Goal: Browse casually

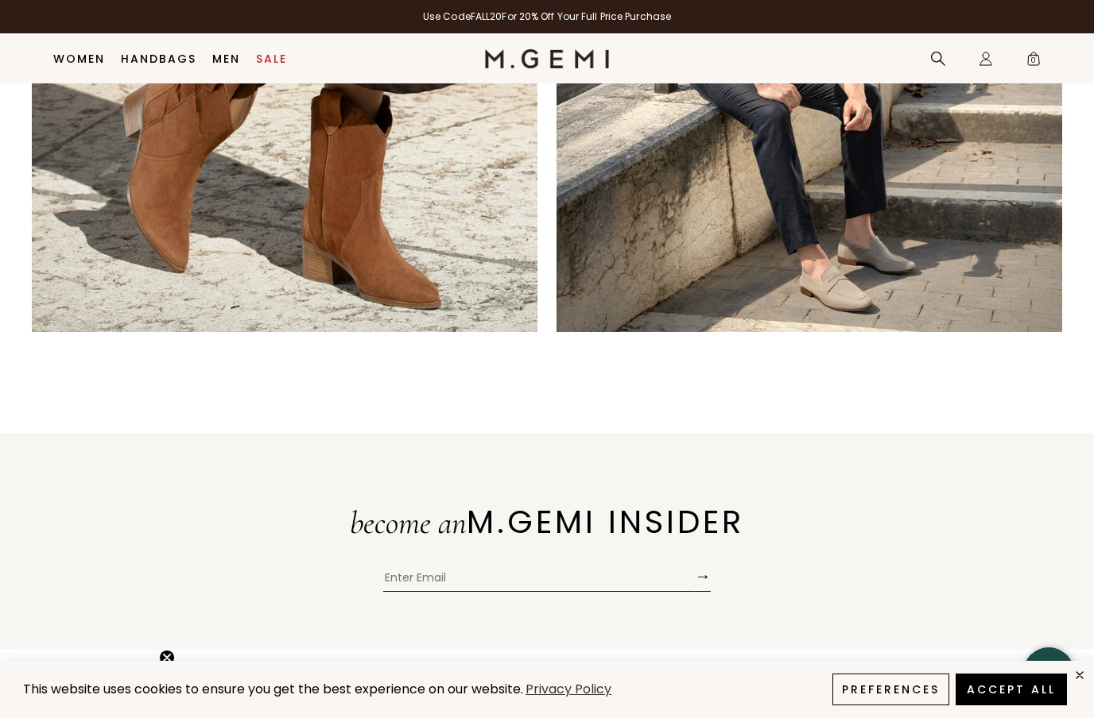
scroll to position [3064, 0]
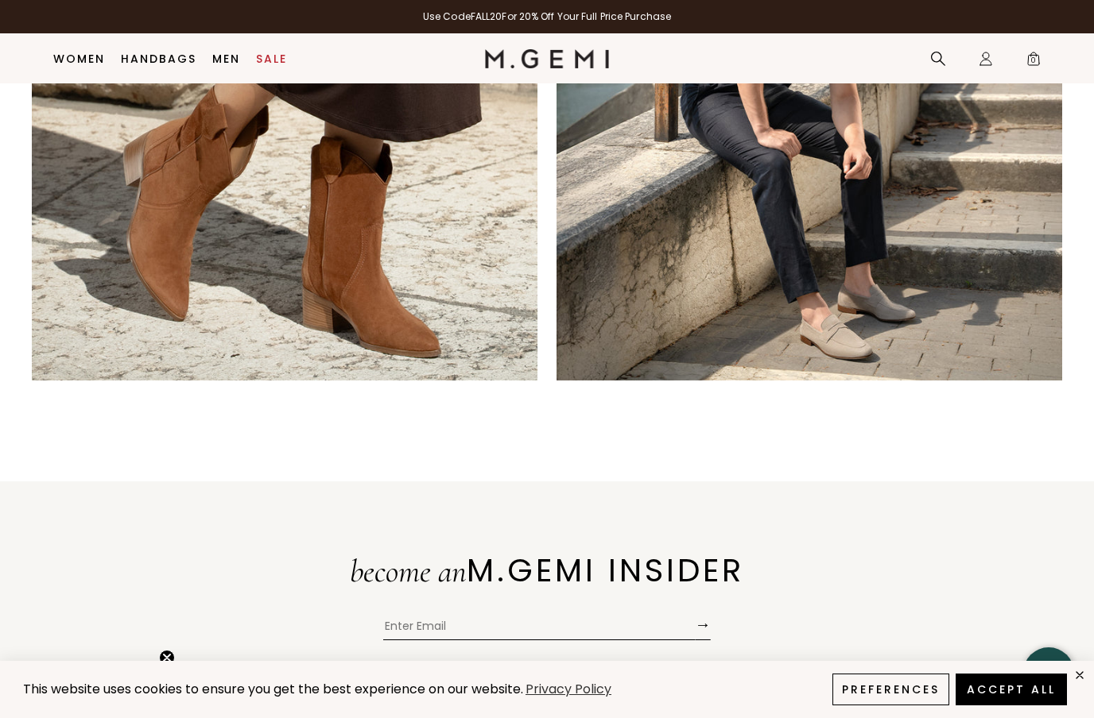
click at [863, 358] on img at bounding box center [808, 127] width 505 height 505
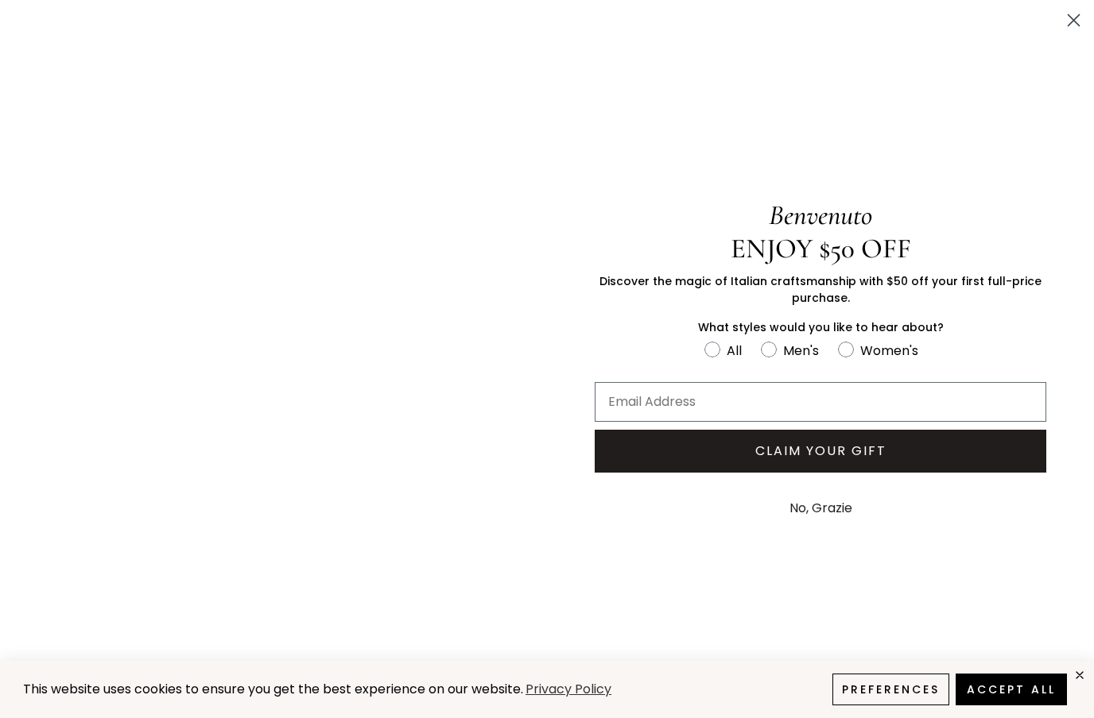
scroll to position [1039, 0]
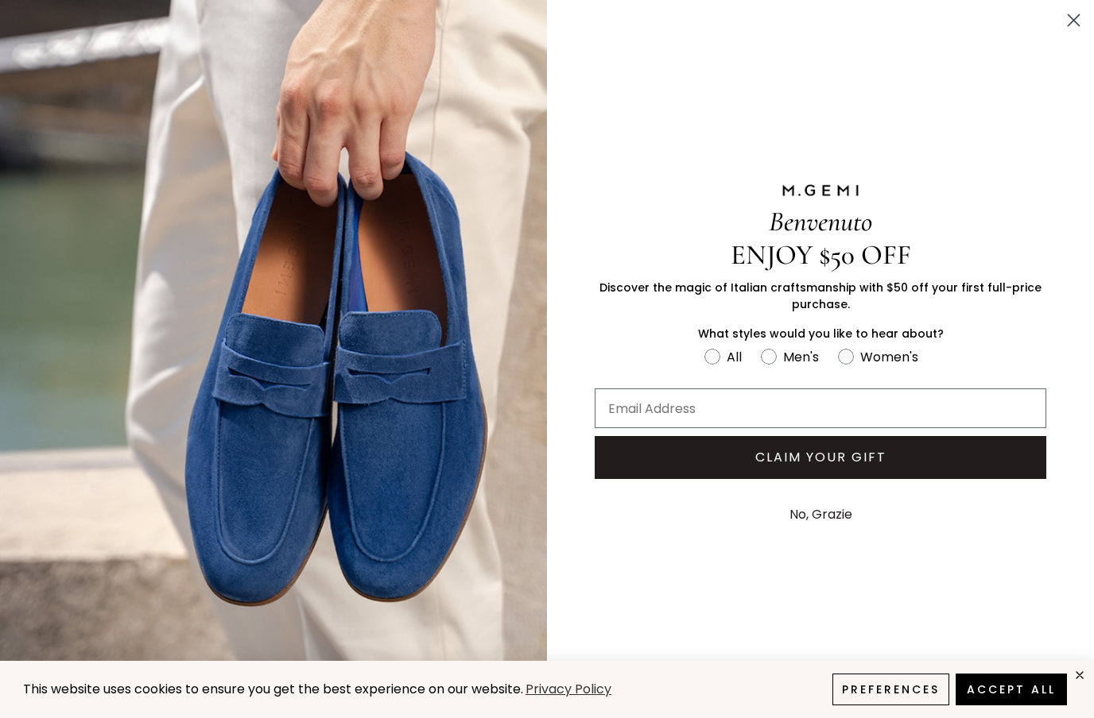
click at [1086, 11] on icon "Close dialog" at bounding box center [1073, 20] width 28 height 28
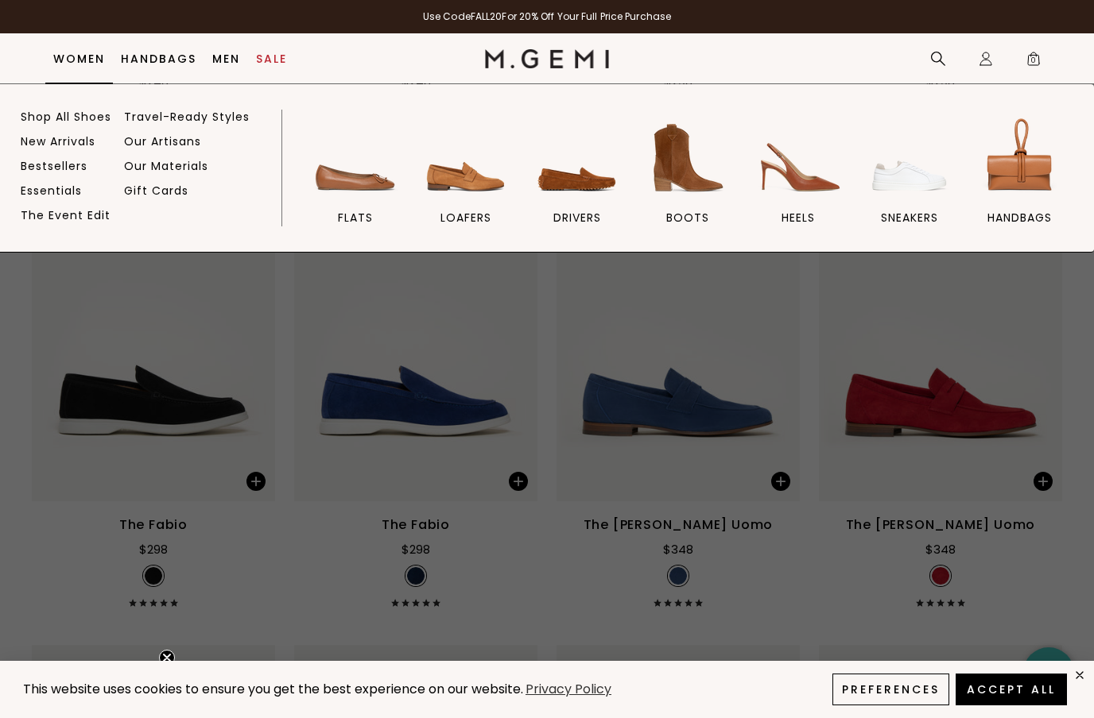
scroll to position [1063, 0]
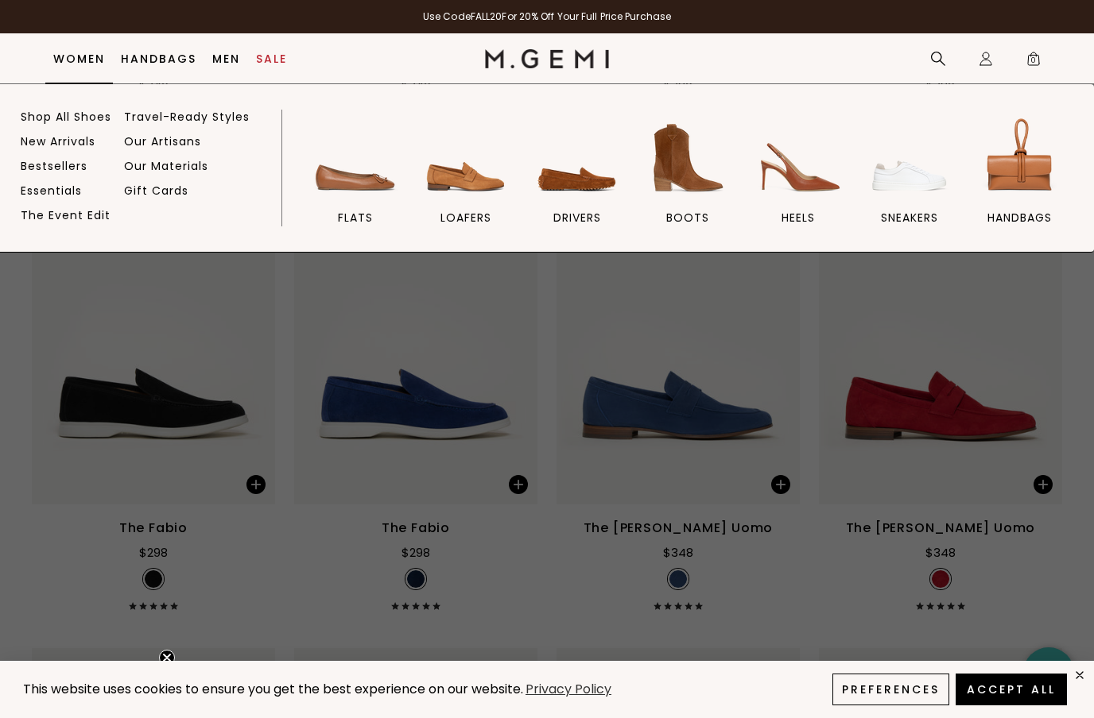
click at [475, 181] on img at bounding box center [465, 158] width 89 height 89
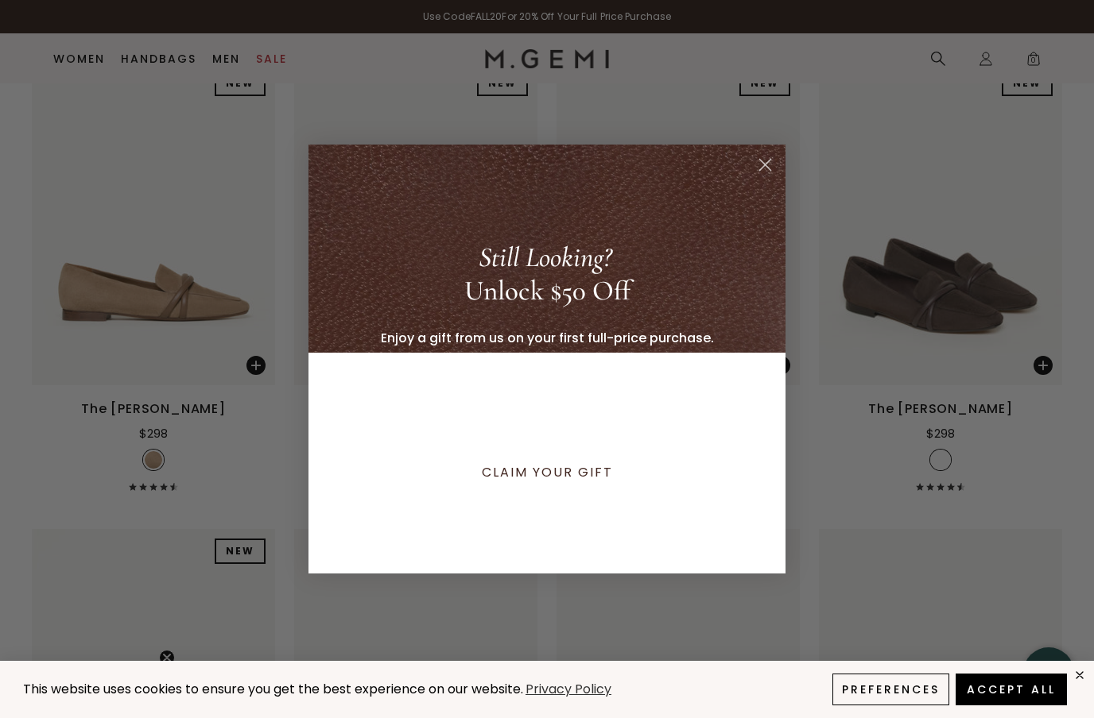
scroll to position [752, 0]
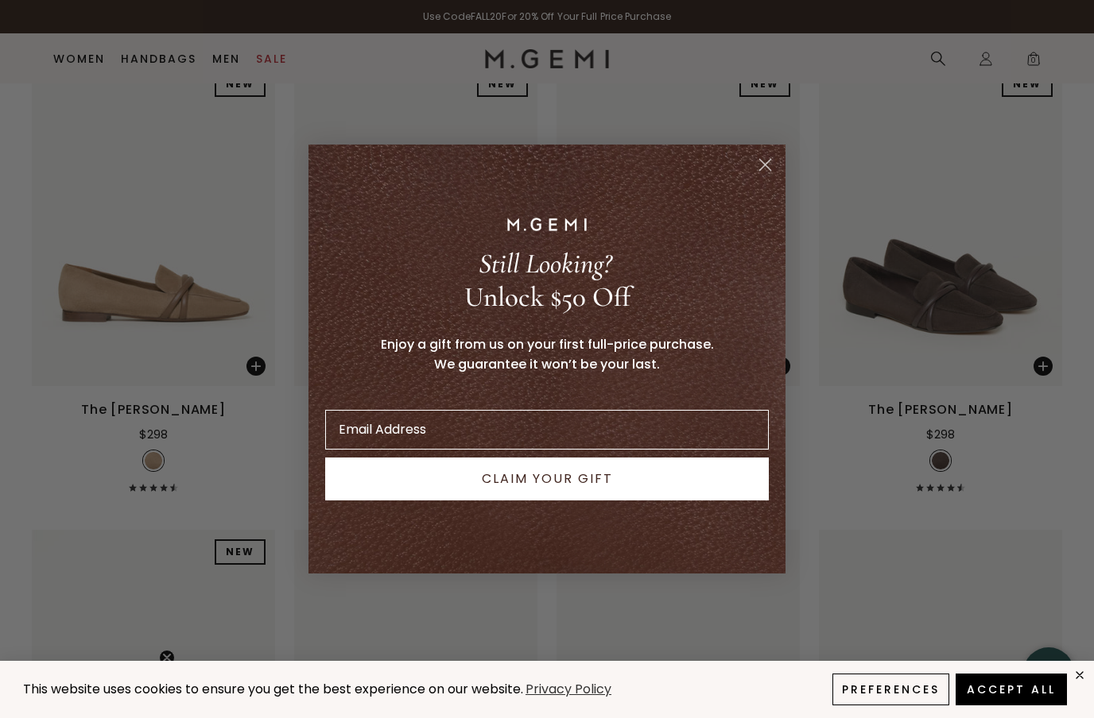
click at [744, 160] on form "Still Looking? Unlock $50 Off Enjoy a gift from us on your first full-price pur…" at bounding box center [546, 359] width 477 height 429
click at [773, 164] on circle "Close dialog" at bounding box center [765, 165] width 26 height 26
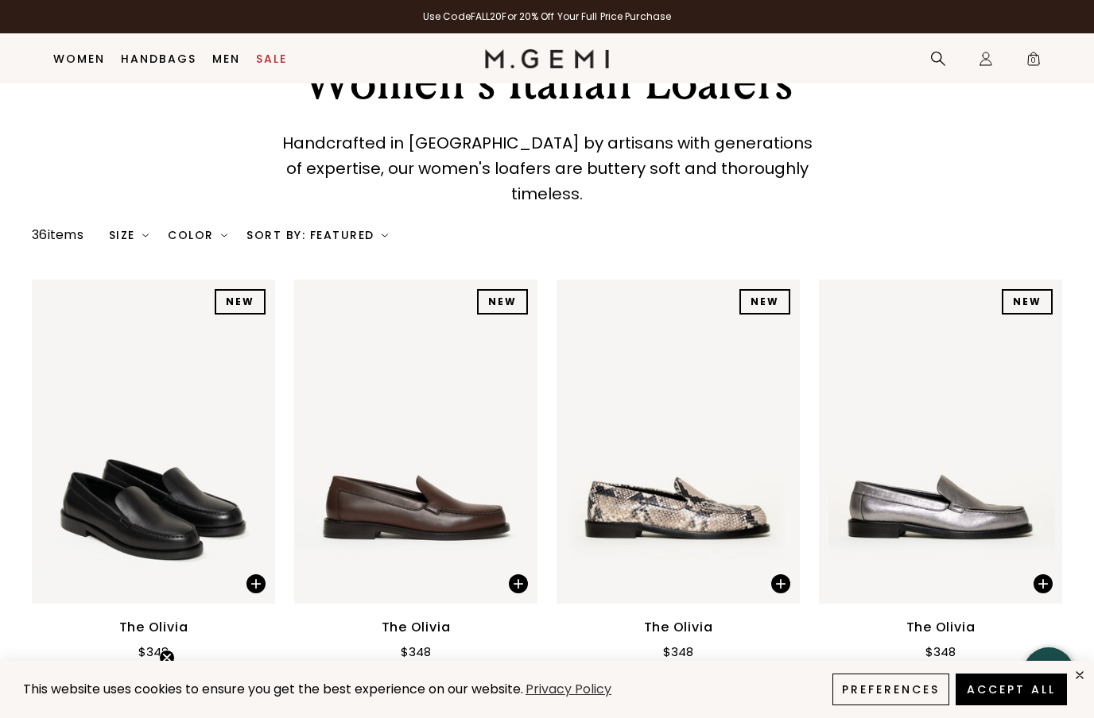
scroll to position [0, 0]
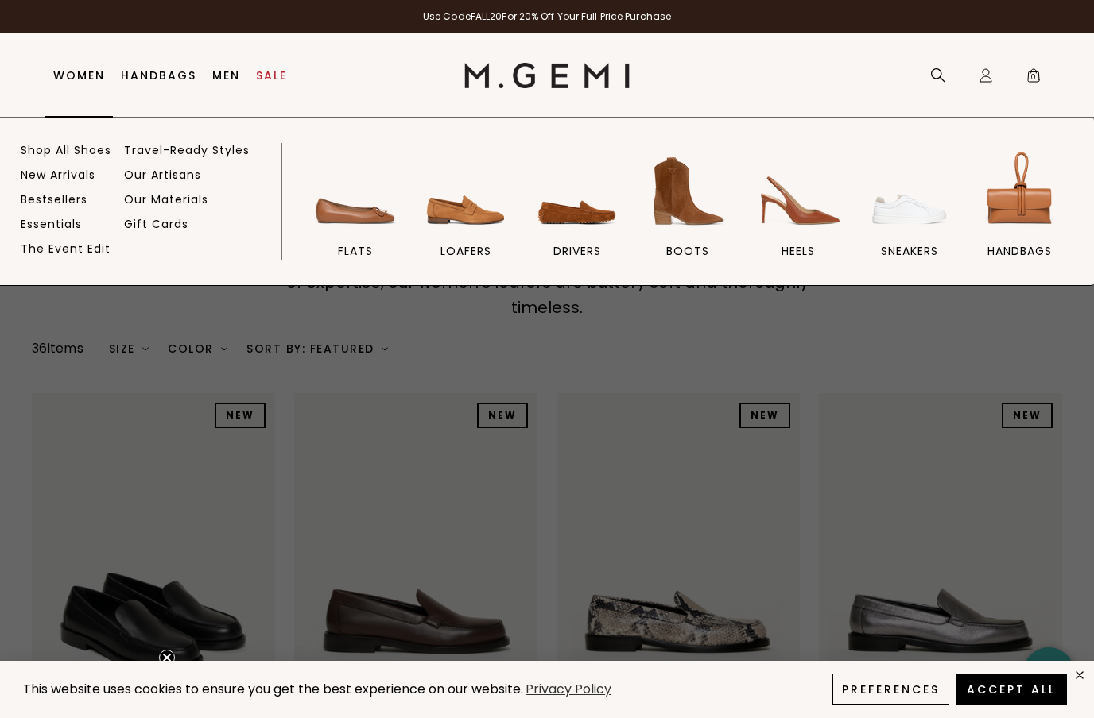
click at [376, 201] on img at bounding box center [355, 191] width 89 height 89
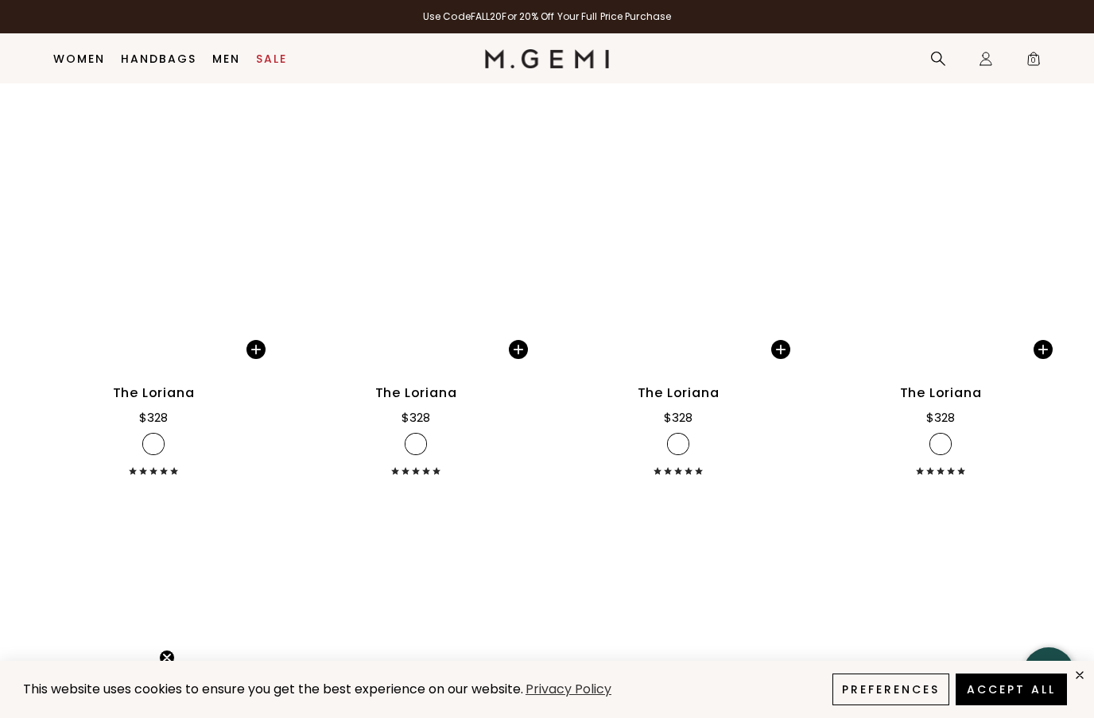
scroll to position [4964, 0]
